Goal: Task Accomplishment & Management: Complete application form

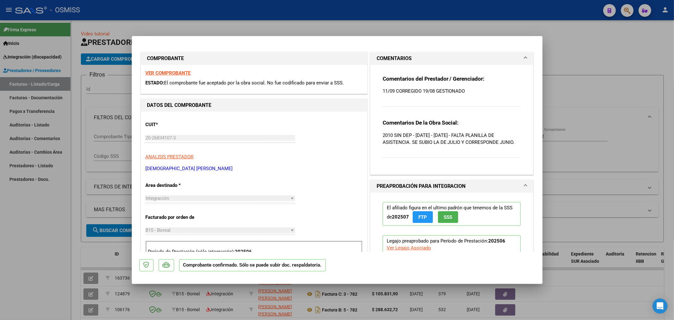
scroll to position [105, 0]
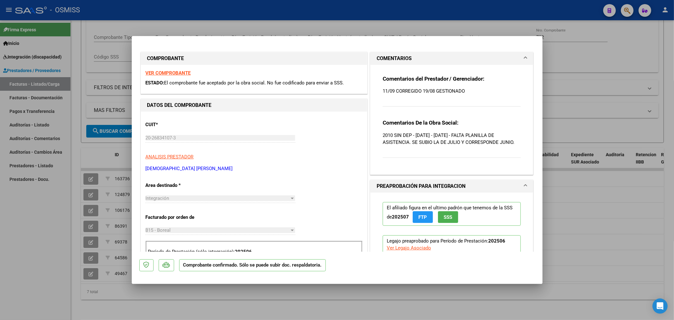
type input "$ 0,00"
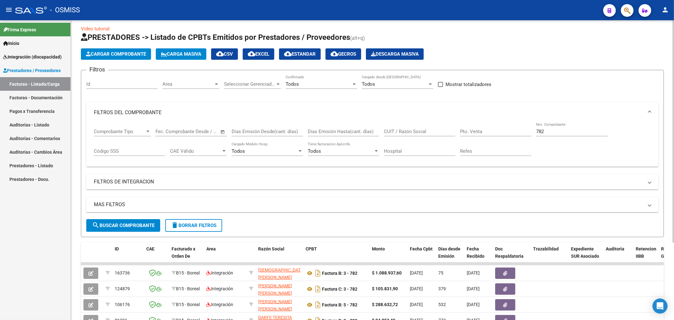
scroll to position [0, 0]
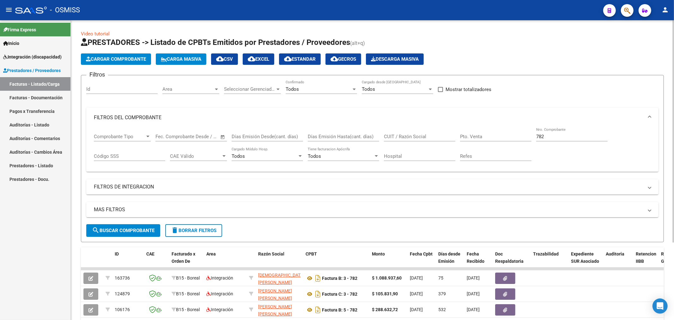
click at [553, 134] on div "782 Nro. Comprobante" at bounding box center [571, 135] width 71 height 14
drag, startPoint x: 553, startPoint y: 134, endPoint x: 506, endPoint y: 131, distance: 47.8
click at [512, 146] on div "Comprobante Tipo Comprobante Tipo Fecha inicio – Fecha fin Fec. Comprobante Des…" at bounding box center [372, 147] width 557 height 39
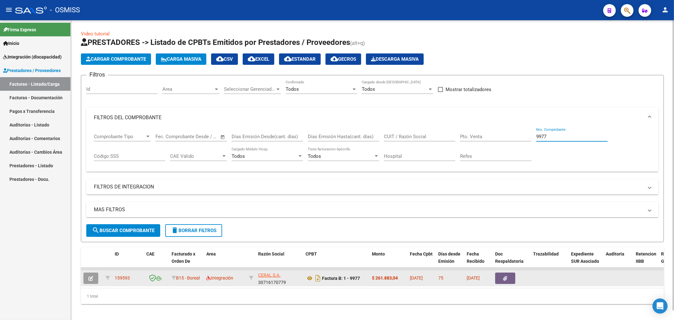
type input "9977"
click at [94, 279] on button "button" at bounding box center [90, 277] width 15 height 11
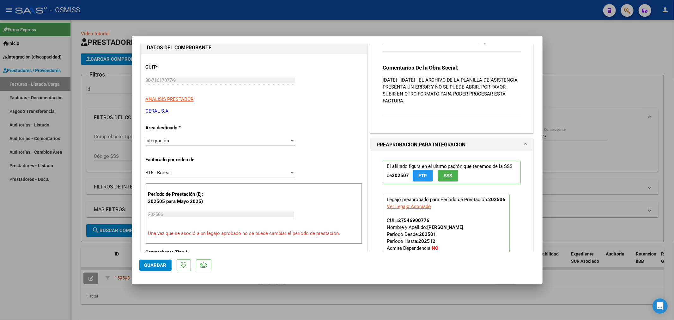
scroll to position [140, 0]
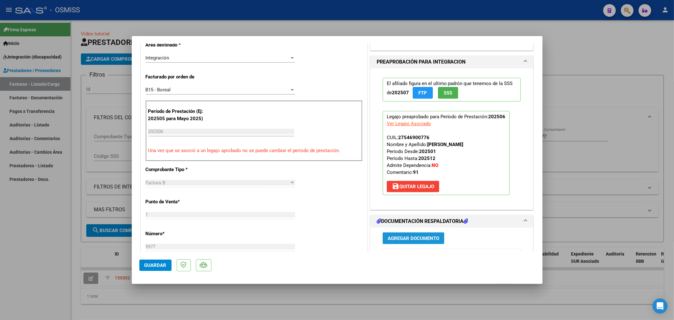
click at [394, 240] on span "Agregar Documento" at bounding box center [414, 238] width 52 height 6
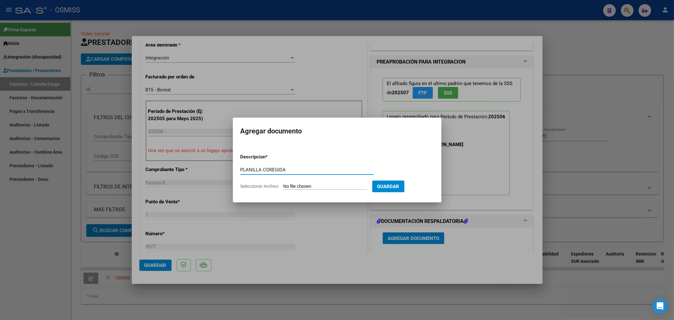
type input "PLANILLA COREGIDA"
click at [315, 185] on input "Seleccionar Archivo" at bounding box center [325, 187] width 84 height 6
type input "C:\fakepath\142130-4-Planilla_de_Asistencia.pdf"
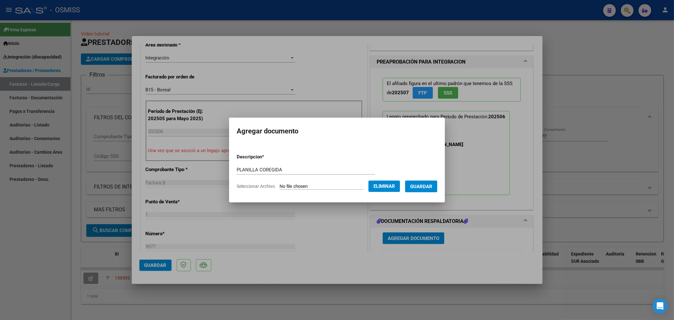
click at [420, 187] on span "Guardar" at bounding box center [421, 187] width 22 height 6
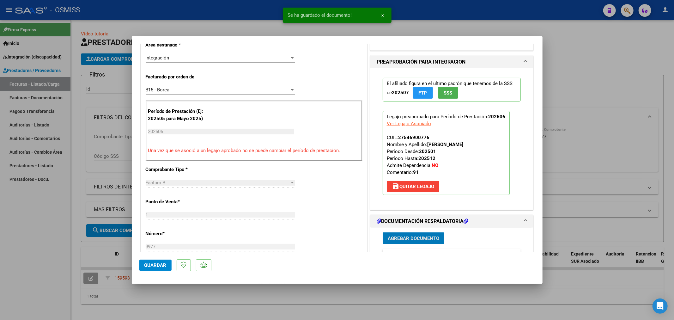
scroll to position [0, 0]
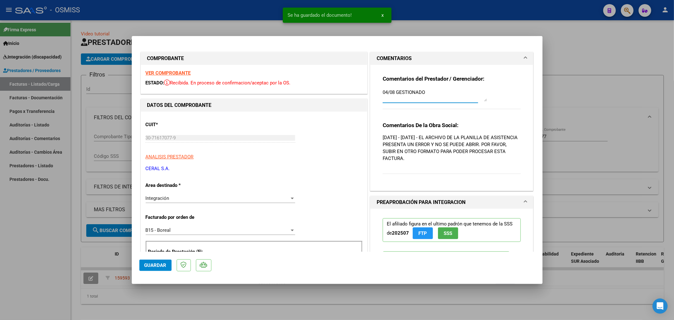
click at [383, 95] on textarea "04/08 GESTIONADO" at bounding box center [435, 95] width 104 height 13
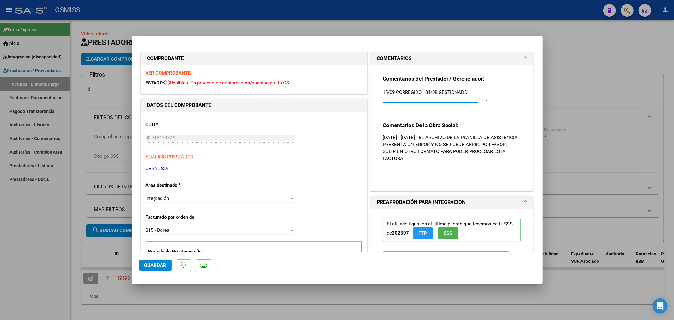
type textarea "15/09 CORREGIDO 04/08 GESTIONADO"
click at [159, 261] on button "Guardar" at bounding box center [155, 264] width 32 height 11
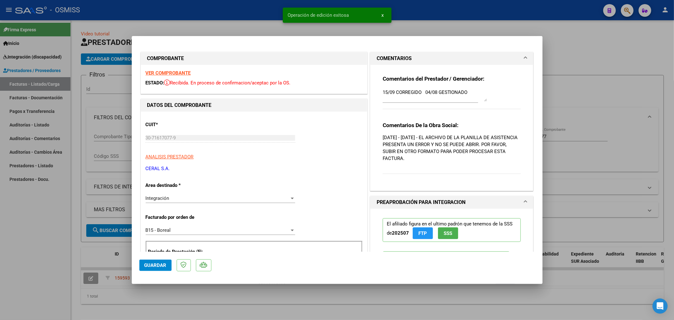
type input "$ 0,00"
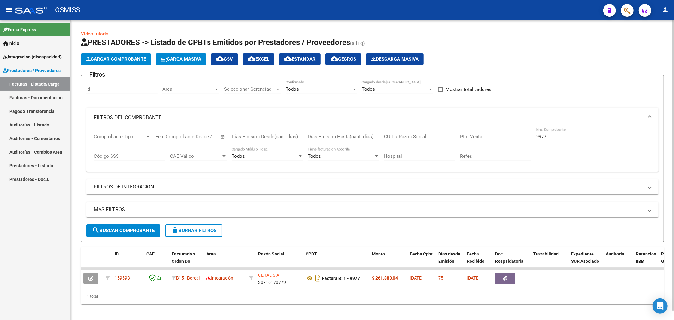
click at [113, 55] on button "Cargar Comprobante" at bounding box center [116, 58] width 70 height 11
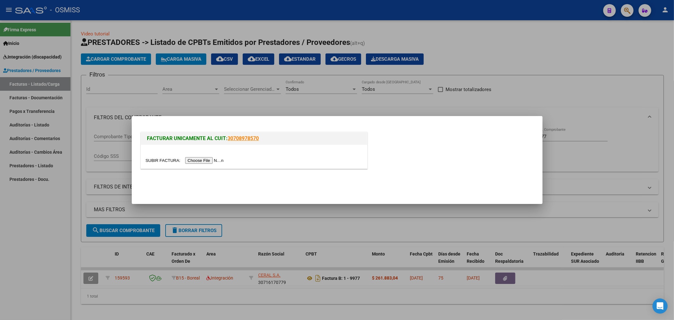
click at [203, 158] on input "file" at bounding box center [186, 160] width 80 height 7
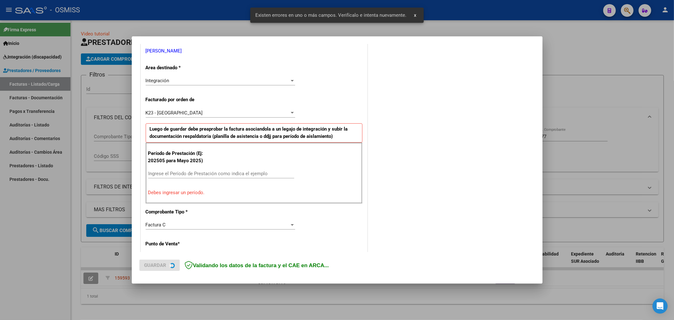
scroll to position [136, 0]
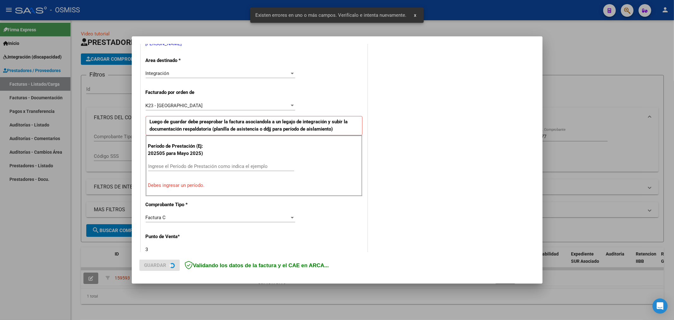
click at [209, 162] on div "Ingrese el Período de Prestación como indica el ejemplo" at bounding box center [221, 165] width 146 height 9
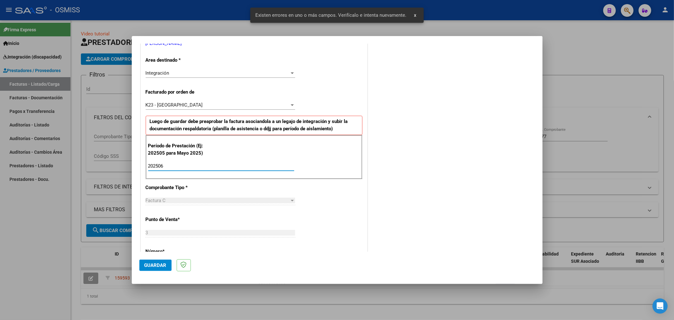
type input "202506"
click at [153, 264] on span "Guardar" at bounding box center [155, 265] width 22 height 6
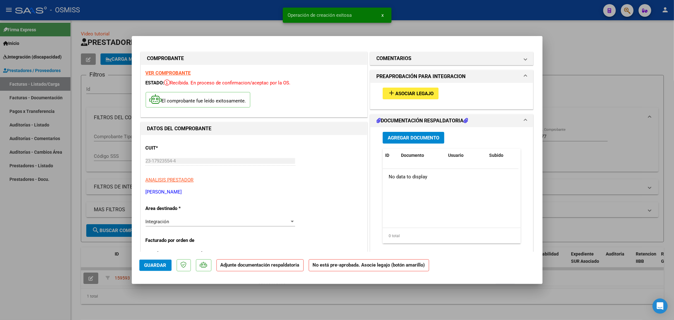
click at [408, 90] on button "add Asociar Legajo" at bounding box center [411, 94] width 56 height 12
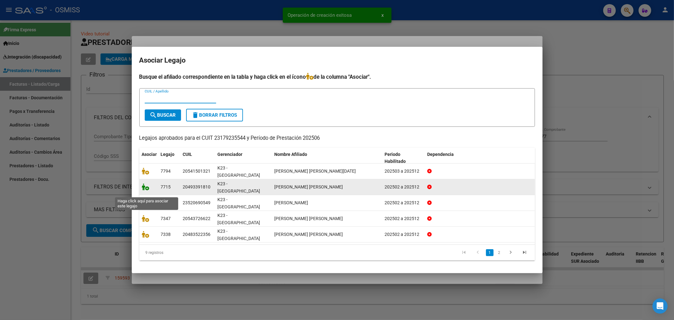
click at [144, 190] on icon at bounding box center [146, 186] width 8 height 7
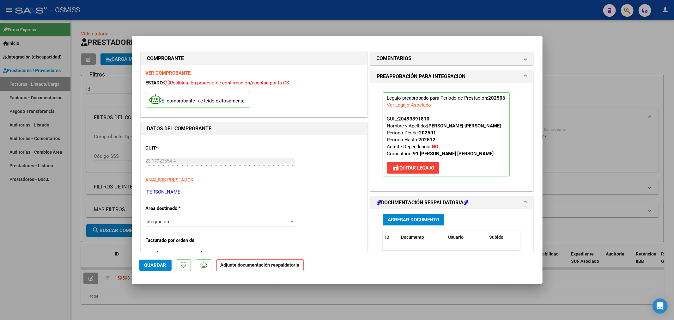
click at [435, 217] on span "Agregar Documento" at bounding box center [414, 220] width 52 height 6
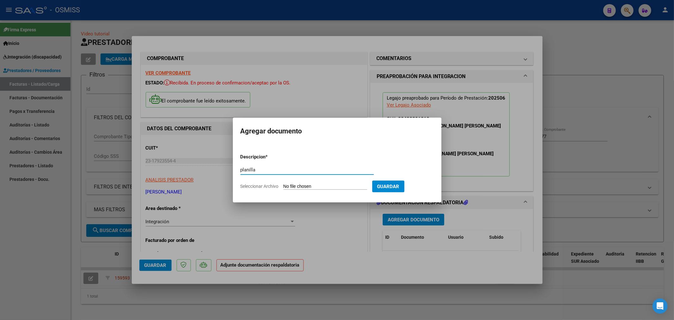
type input "planilla"
click at [288, 189] on input "Seleccionar Archivo" at bounding box center [325, 187] width 84 height 6
type input "C:\fakepath\[PERSON_NAME] 06 (1).pdf"
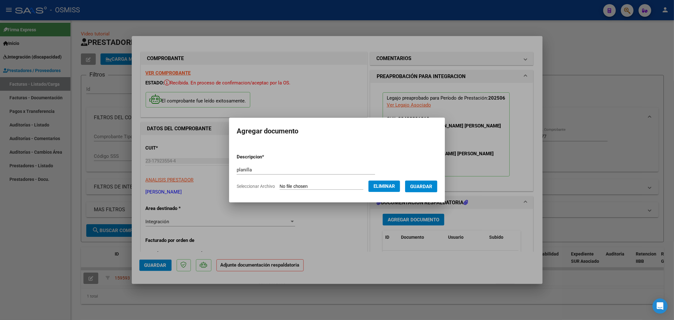
click at [427, 186] on span "Guardar" at bounding box center [421, 187] width 22 height 6
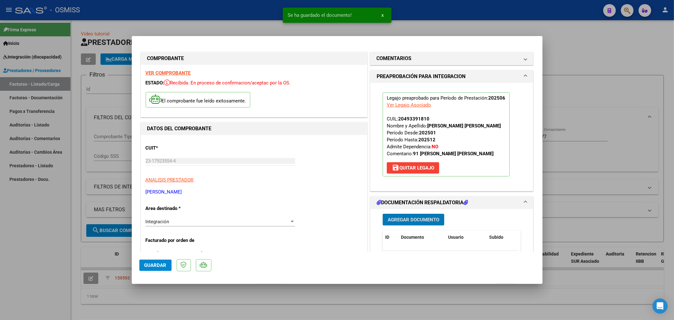
click at [418, 225] on button "Agregar Documento" at bounding box center [414, 220] width 62 height 12
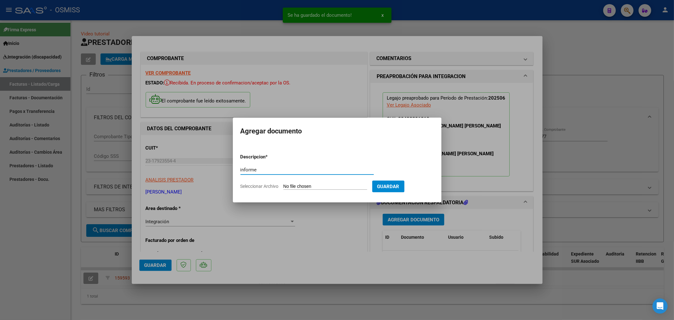
type input "informe"
click at [314, 187] on input "Seleccionar Archivo" at bounding box center [325, 187] width 84 height 6
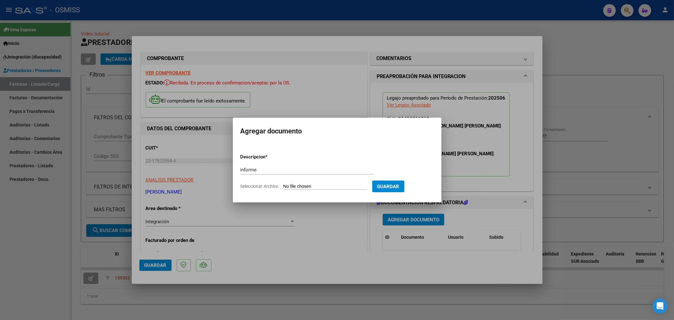
type input "C:\fakepath\[PERSON_NAME].pdf"
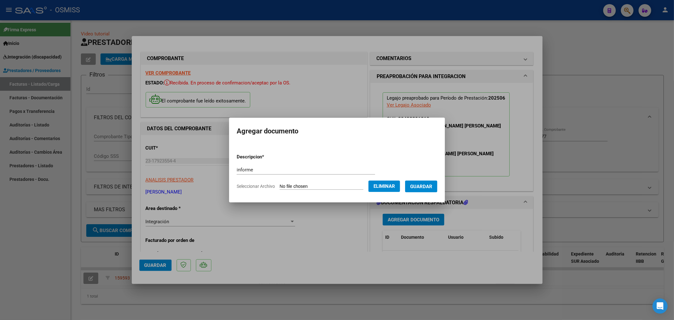
click at [422, 185] on span "Guardar" at bounding box center [421, 187] width 22 height 6
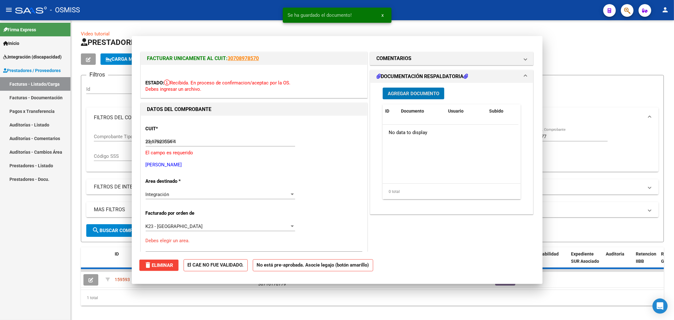
type input "$ 0,00"
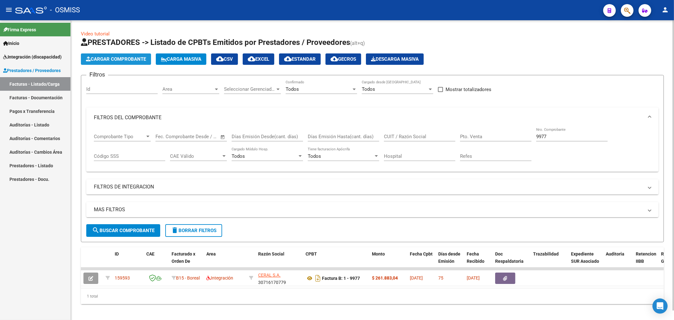
click at [107, 59] on span "Cargar Comprobante" at bounding box center [116, 59] width 60 height 6
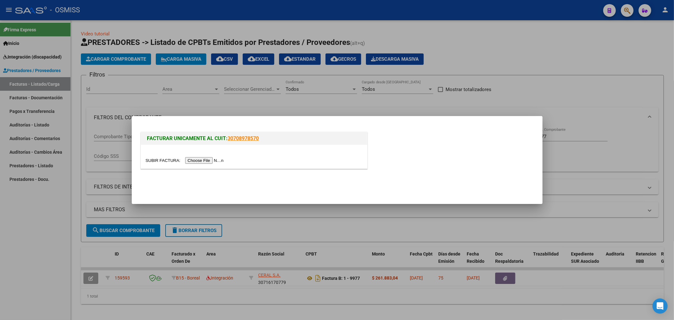
click at [192, 160] on input "file" at bounding box center [186, 160] width 80 height 7
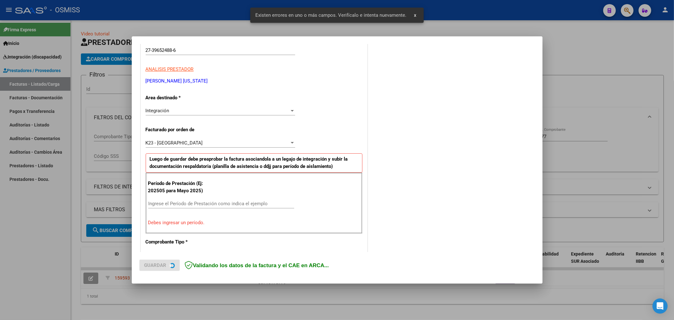
scroll to position [148, 0]
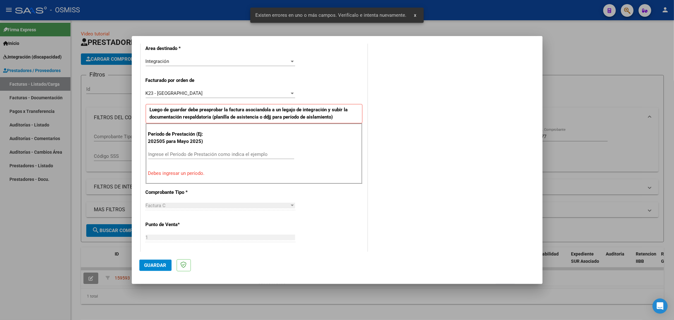
click at [214, 152] on input "Ingrese el Período de Prestación como indica el ejemplo" at bounding box center [221, 154] width 146 height 6
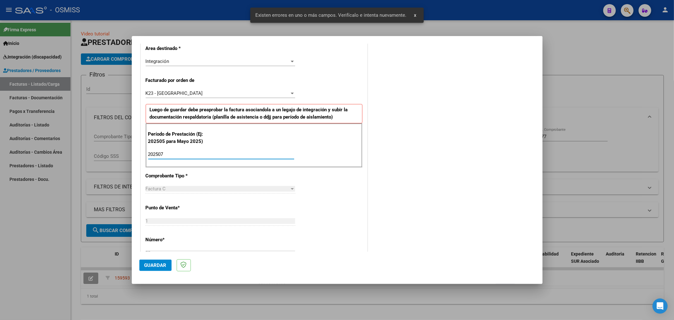
type input "202507"
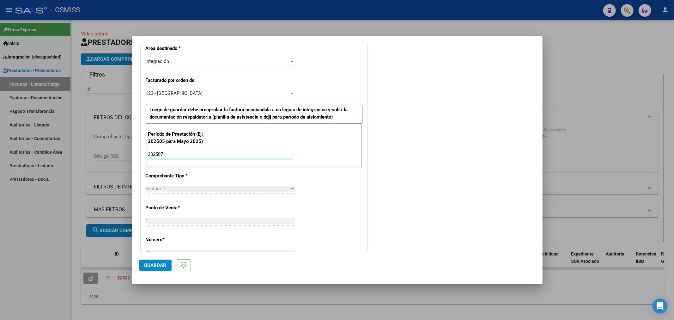
click at [158, 267] on span "Guardar" at bounding box center [155, 265] width 22 height 6
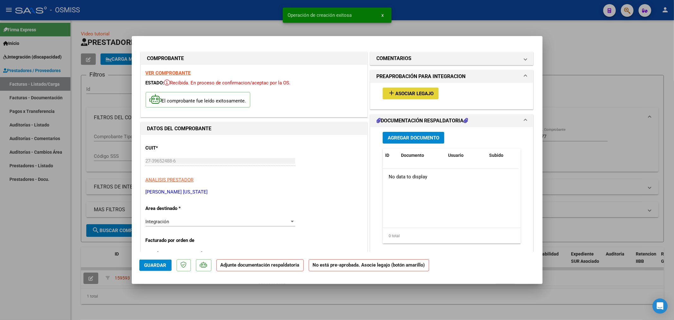
click at [421, 88] on button "add Asociar Legajo" at bounding box center [411, 94] width 56 height 12
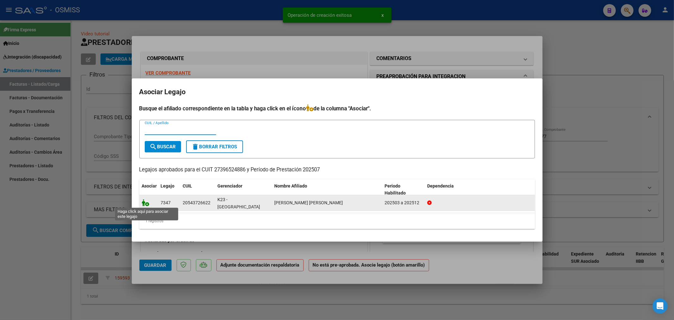
click at [142, 200] on icon at bounding box center [146, 202] width 8 height 7
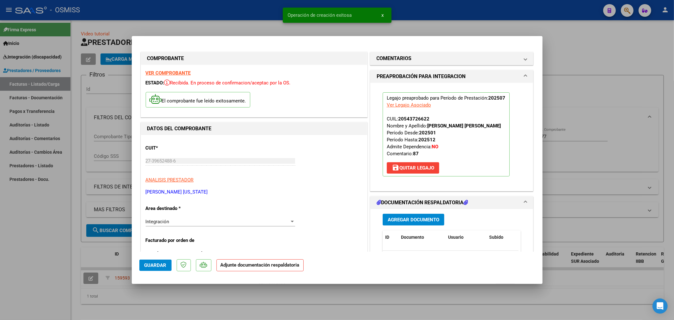
click at [389, 217] on span "Agregar Documento" at bounding box center [414, 220] width 52 height 6
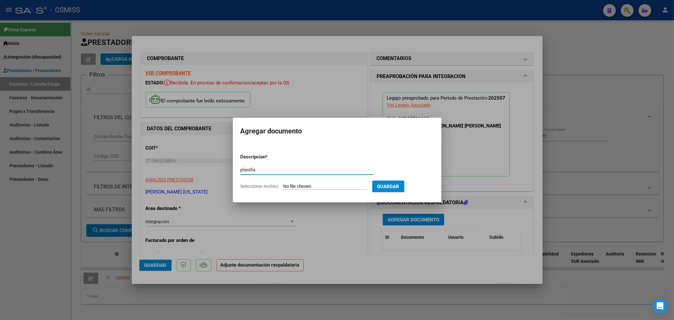
type input "planilla"
click at [283, 186] on app-file-uploader "Seleccionar Archivo" at bounding box center [306, 186] width 132 height 6
click at [286, 185] on input "Seleccionar Archivo" at bounding box center [325, 187] width 84 height 6
type input "C:\fakepath\Asistencia julio.pdf"
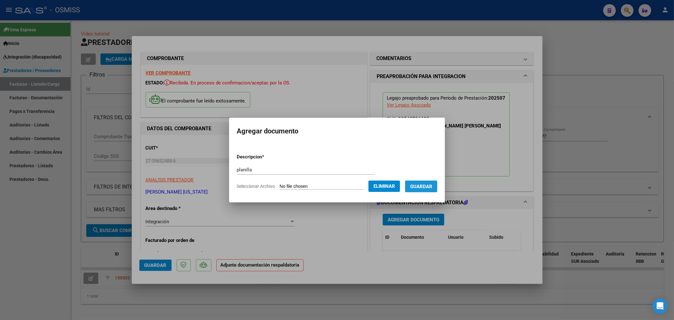
click at [427, 189] on button "Guardar" at bounding box center [421, 186] width 32 height 12
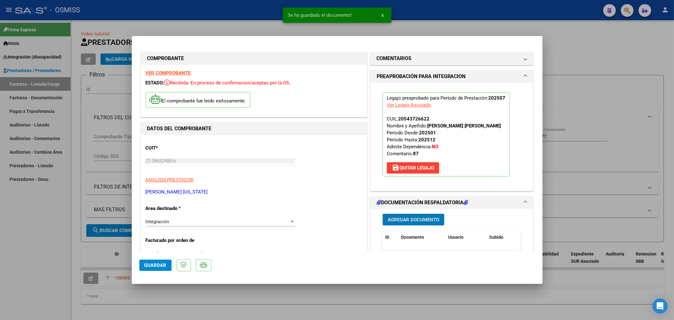
scroll to position [140, 0]
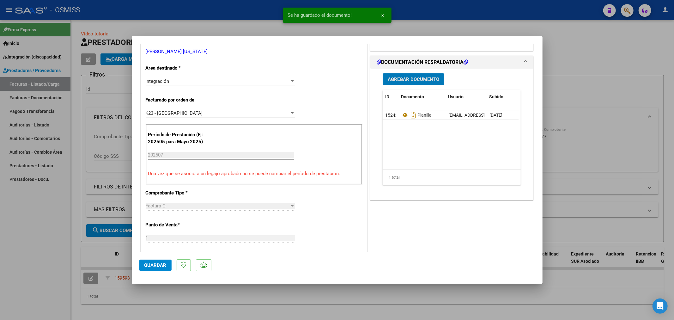
type input "$ 0,00"
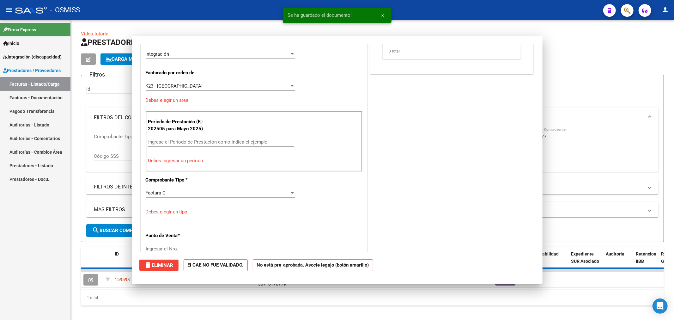
scroll to position [0, 0]
